Goal: Obtain resource: Obtain resource

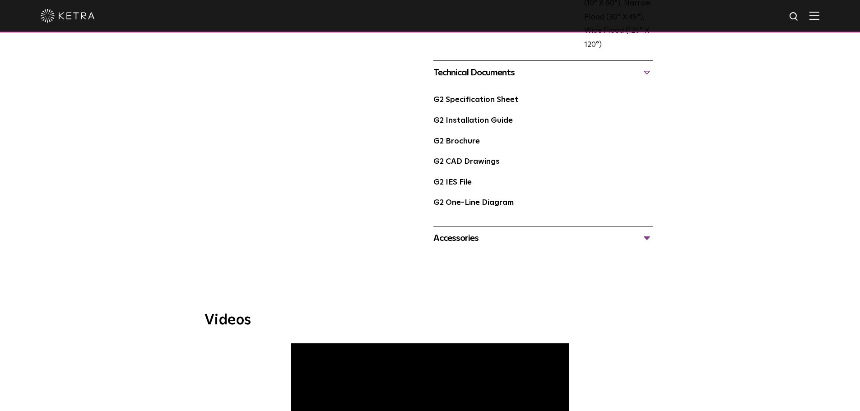
scroll to position [497, 0]
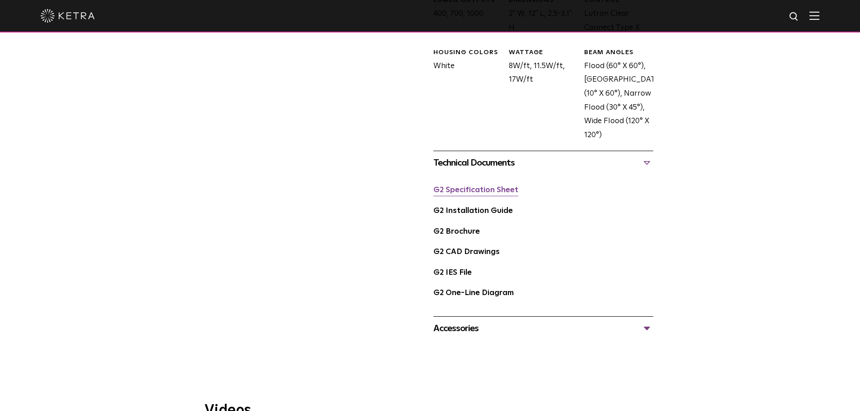
click at [509, 192] on link "G2 Specification Sheet" at bounding box center [476, 191] width 85 height 8
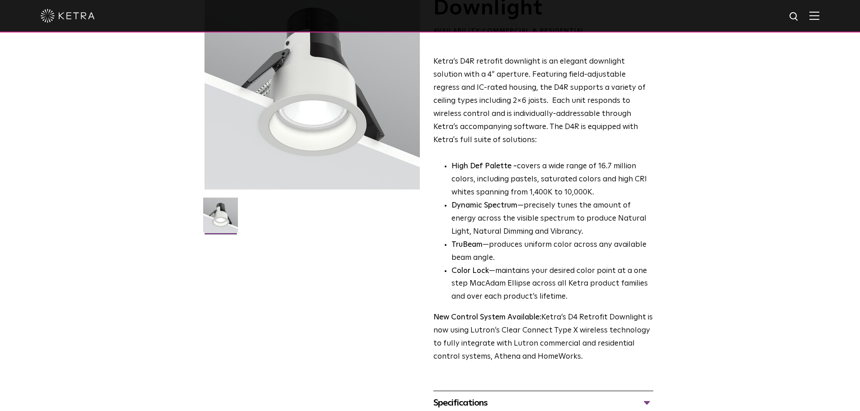
scroll to position [181, 0]
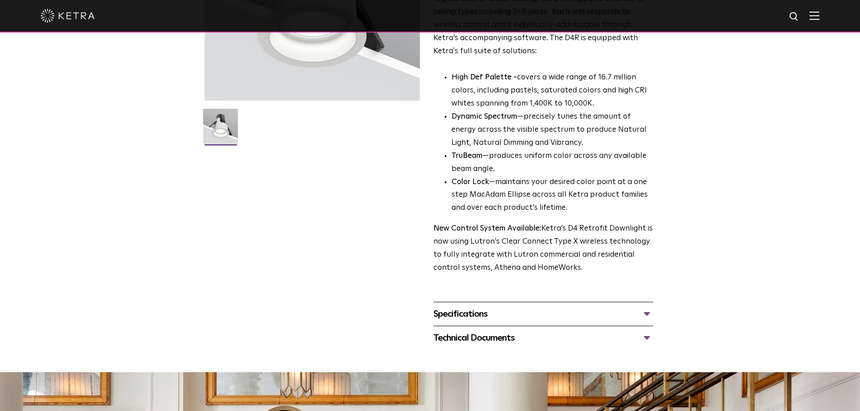
click at [518, 313] on div "Specifications" at bounding box center [544, 314] width 220 height 14
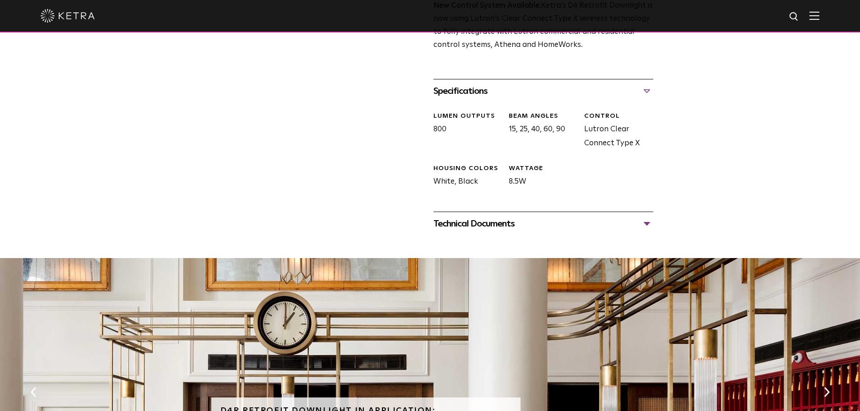
scroll to position [406, 0]
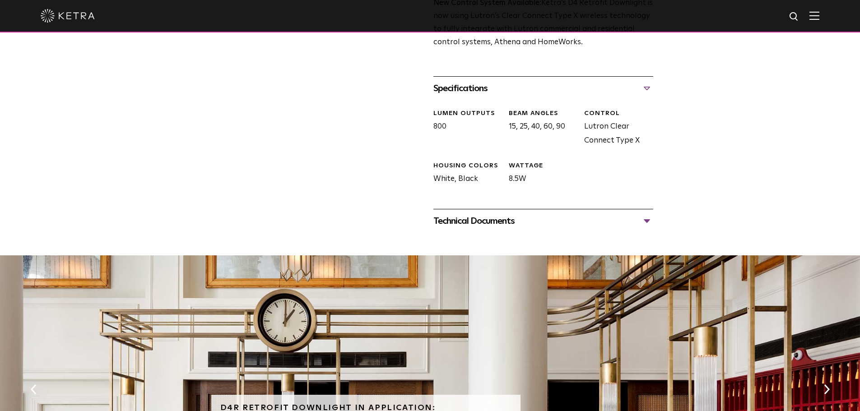
click at [466, 215] on div "Technical Documents" at bounding box center [544, 221] width 220 height 14
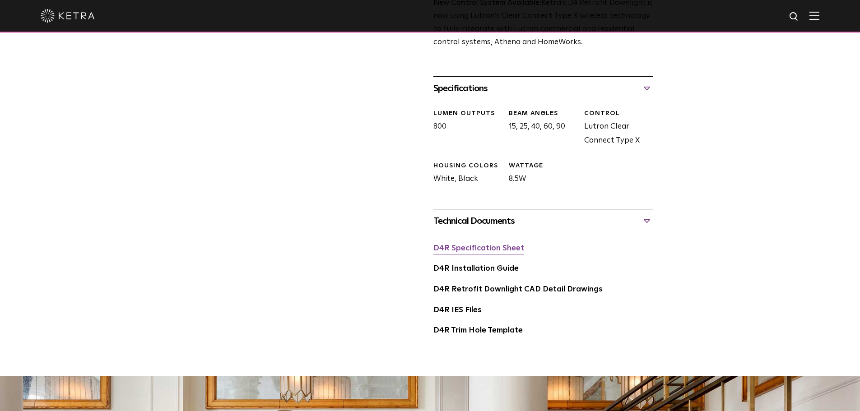
click at [472, 251] on link "D4R Specification Sheet" at bounding box center [479, 249] width 91 height 8
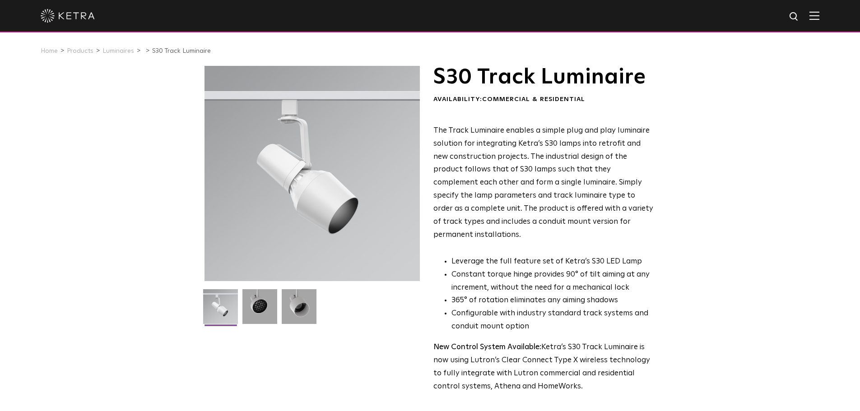
scroll to position [226, 0]
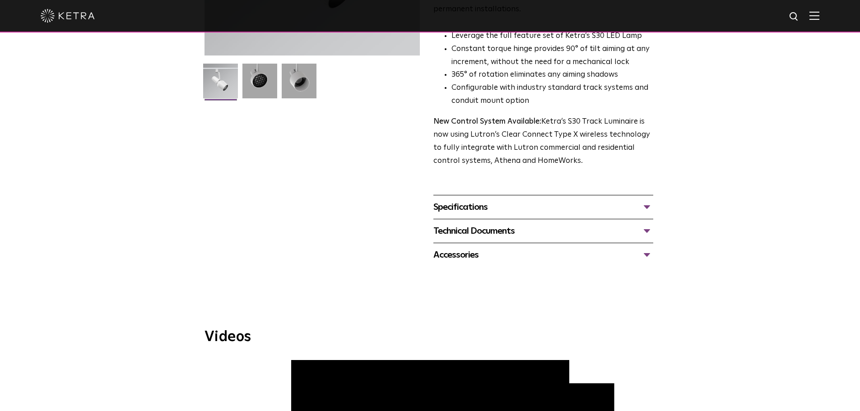
click at [480, 195] on div "Specifications LUMEN OUTPUTS 1100 HOUSING COLORS White, Black BEAM ANGLES 15°, …" at bounding box center [544, 207] width 220 height 24
click at [476, 200] on div "Specifications" at bounding box center [544, 207] width 220 height 14
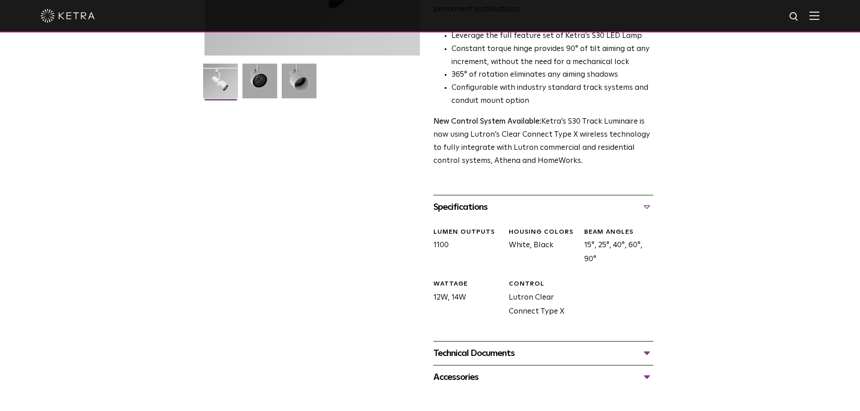
click at [492, 346] on div "Technical Documents" at bounding box center [544, 353] width 220 height 14
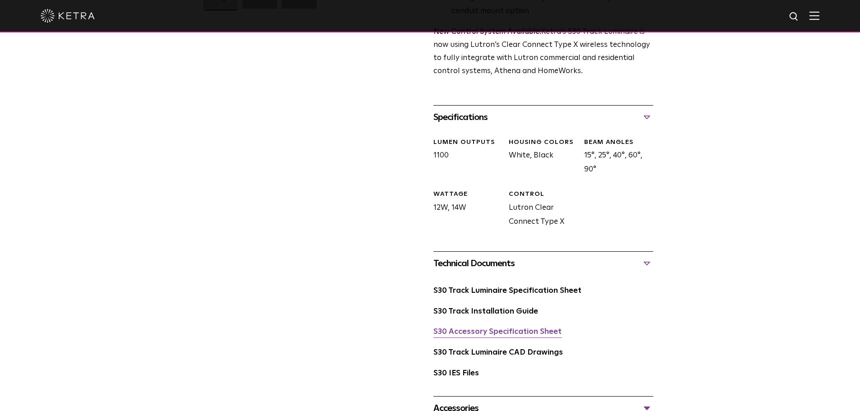
scroll to position [316, 0]
click at [494, 287] on link "S30 Track Luminaire Specification Sheet" at bounding box center [508, 291] width 148 height 8
